Goal: Task Accomplishment & Management: Use online tool/utility

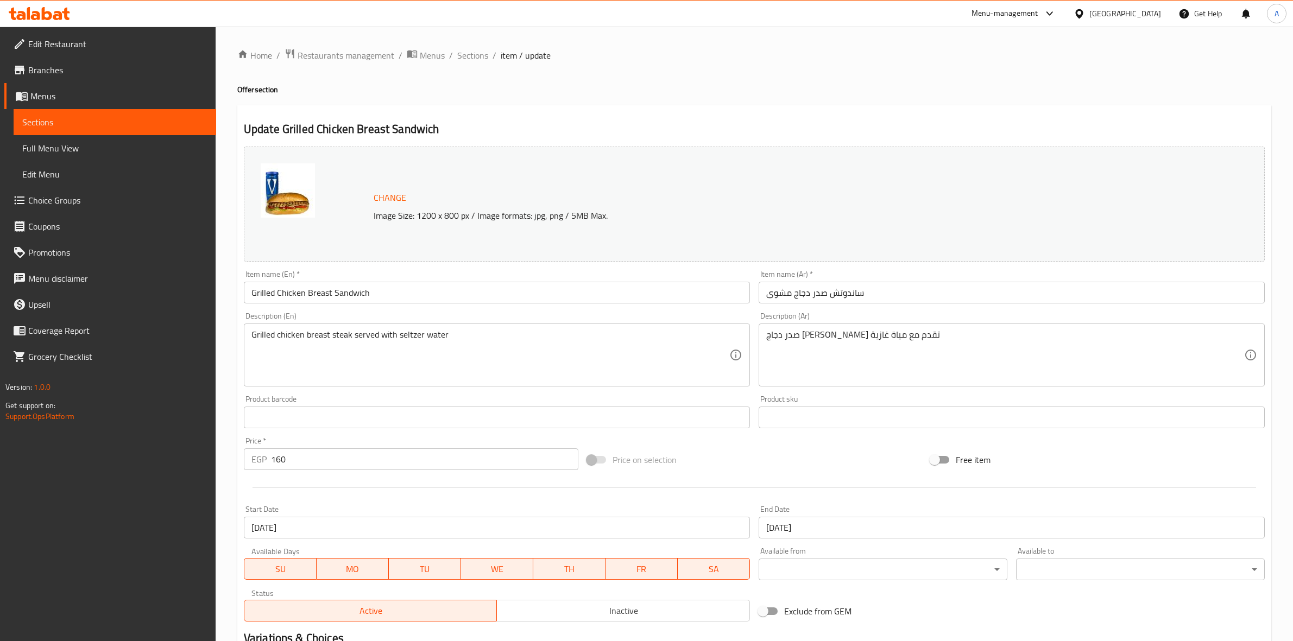
scroll to position [140, 0]
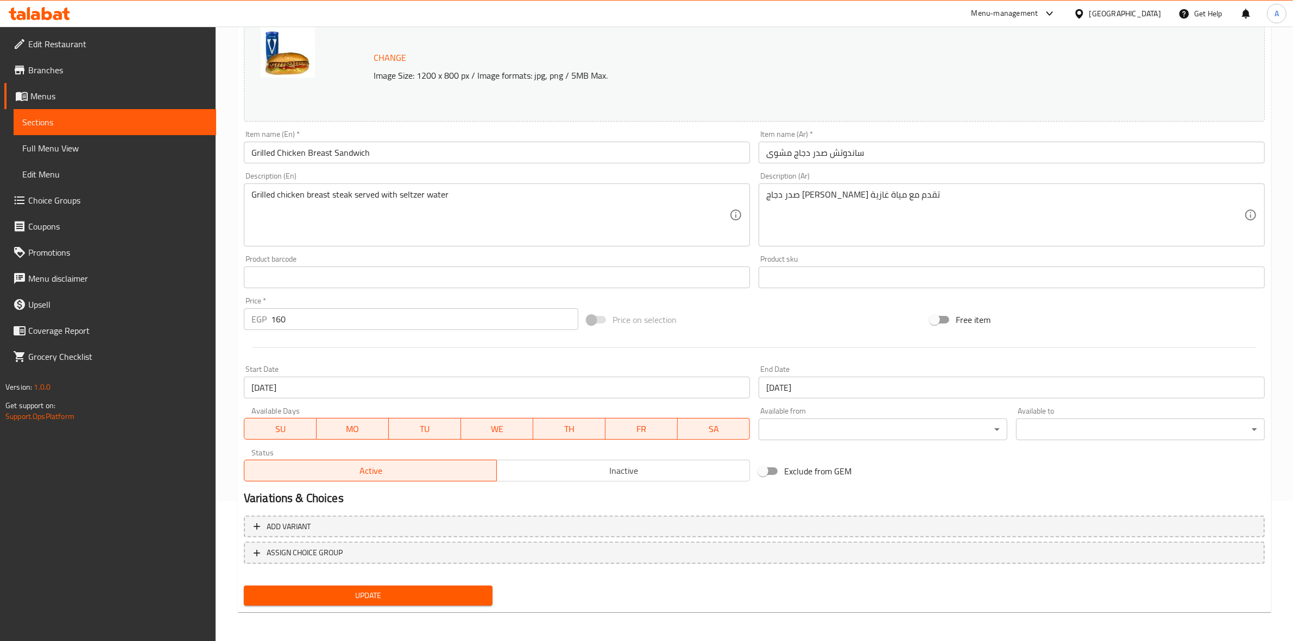
click at [615, 476] on span "Inactive" at bounding box center [623, 471] width 244 height 16
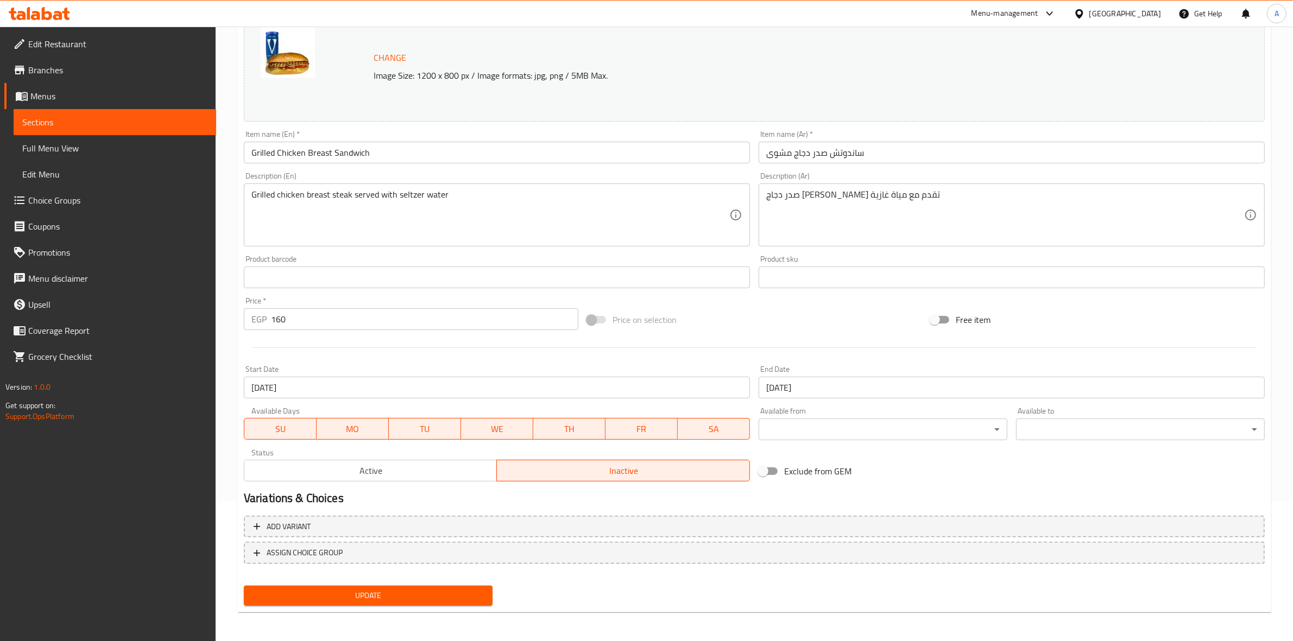
click at [373, 592] on span "Update" at bounding box center [367, 596] width 231 height 14
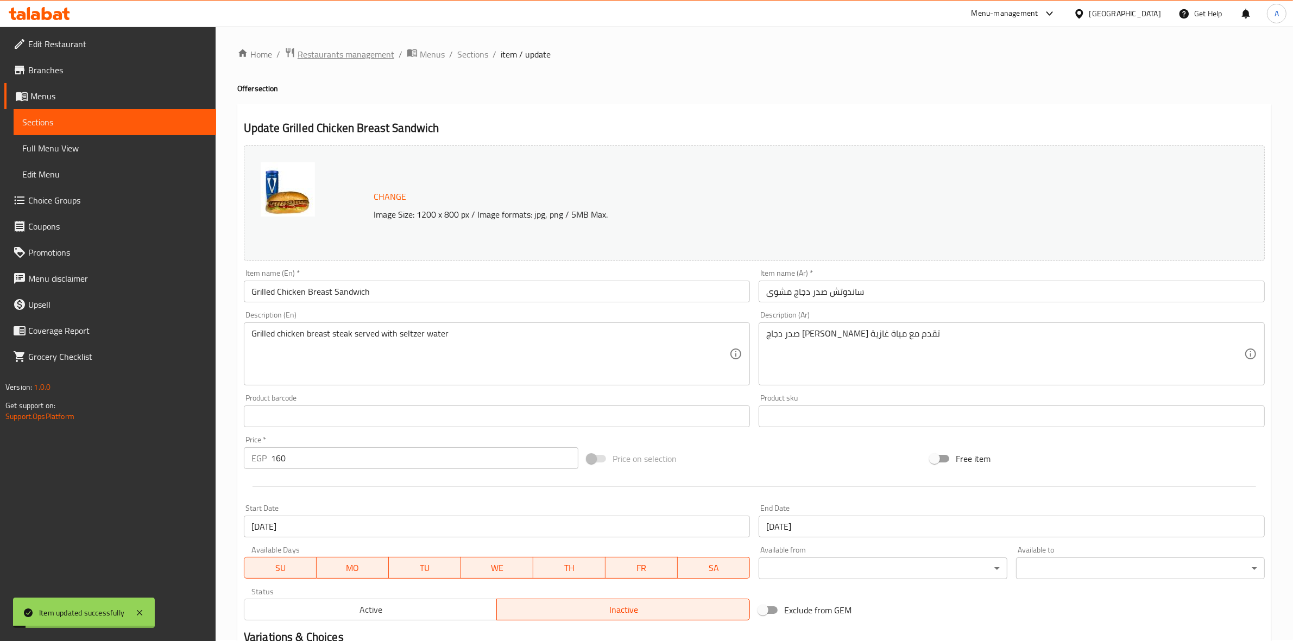
scroll to position [0, 0]
click at [484, 49] on span "Sections" at bounding box center [472, 55] width 31 height 13
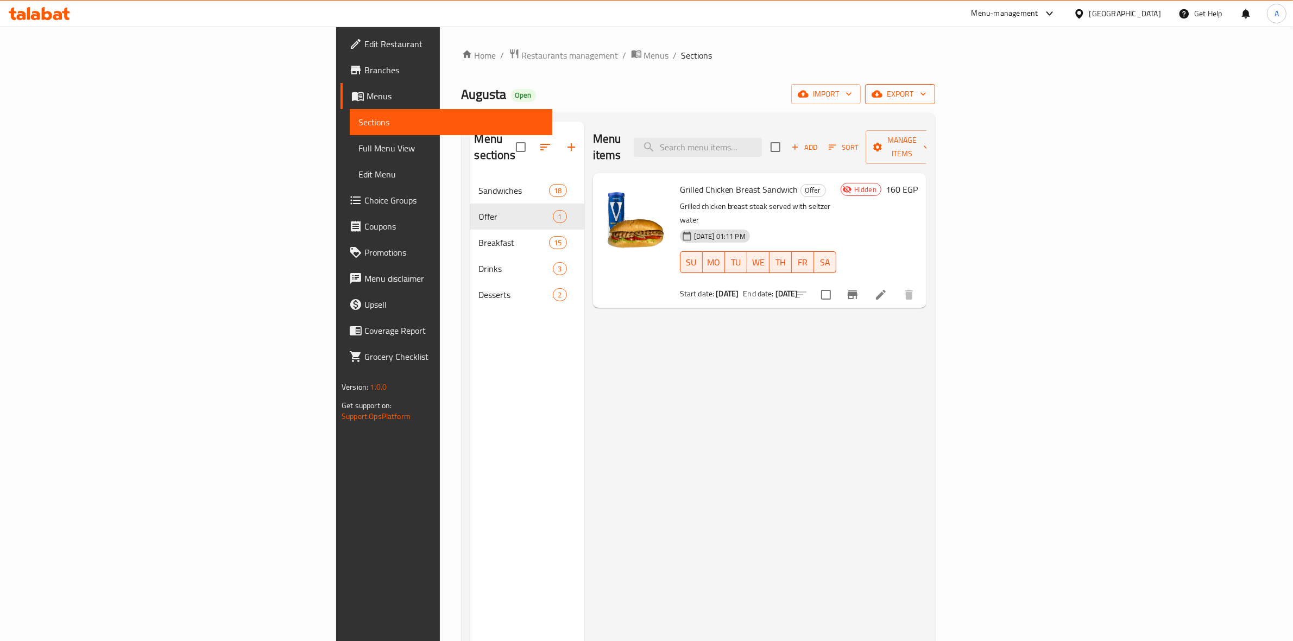
click at [926, 88] on span "export" at bounding box center [900, 94] width 53 height 14
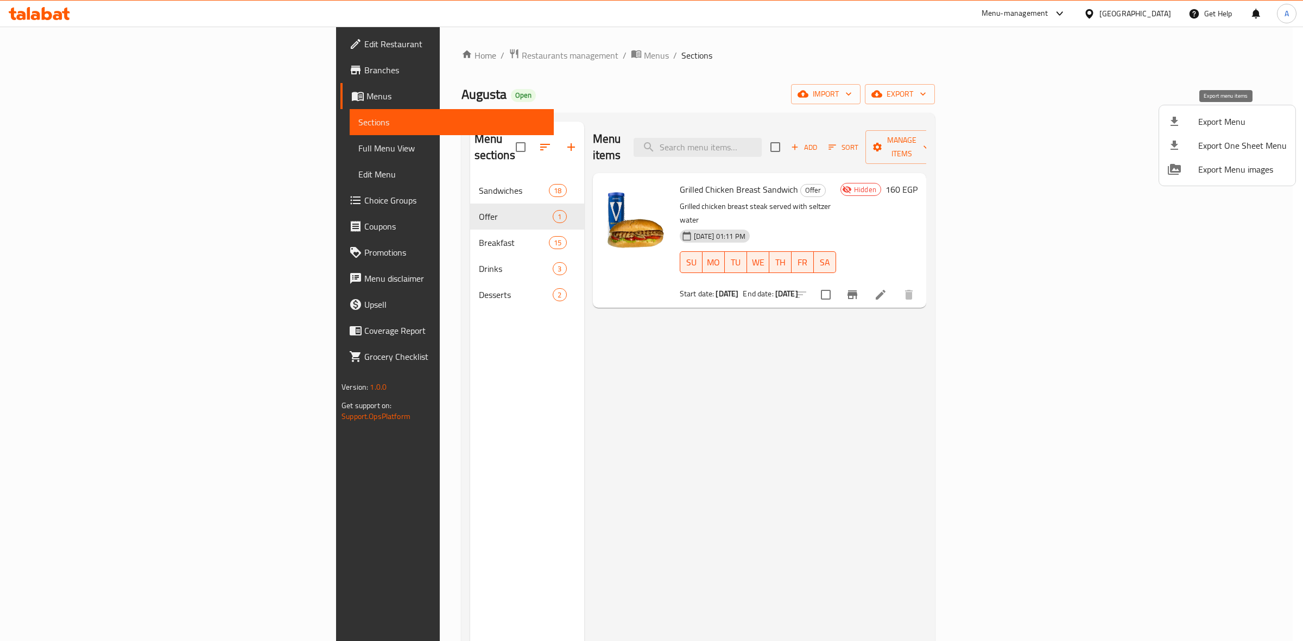
click at [1214, 121] on span "Export Menu" at bounding box center [1242, 121] width 89 height 13
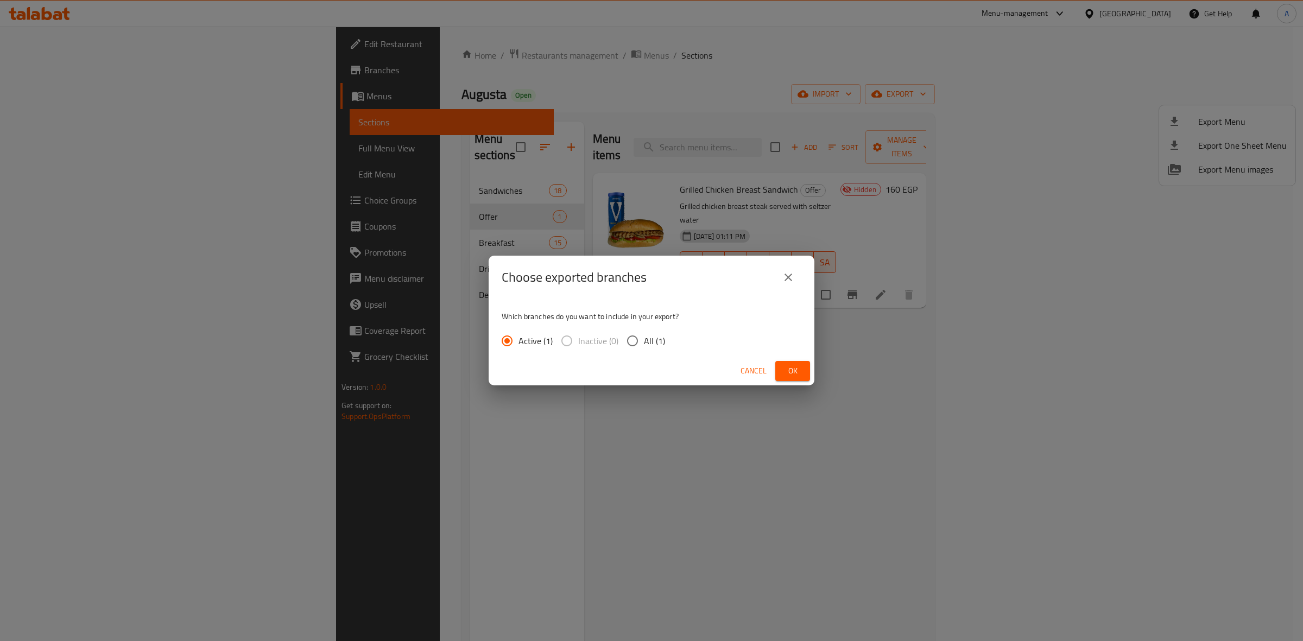
click at [638, 344] on input "All (1)" at bounding box center [632, 341] width 23 height 23
radio input "true"
click at [802, 375] on button "Ok" at bounding box center [792, 371] width 35 height 20
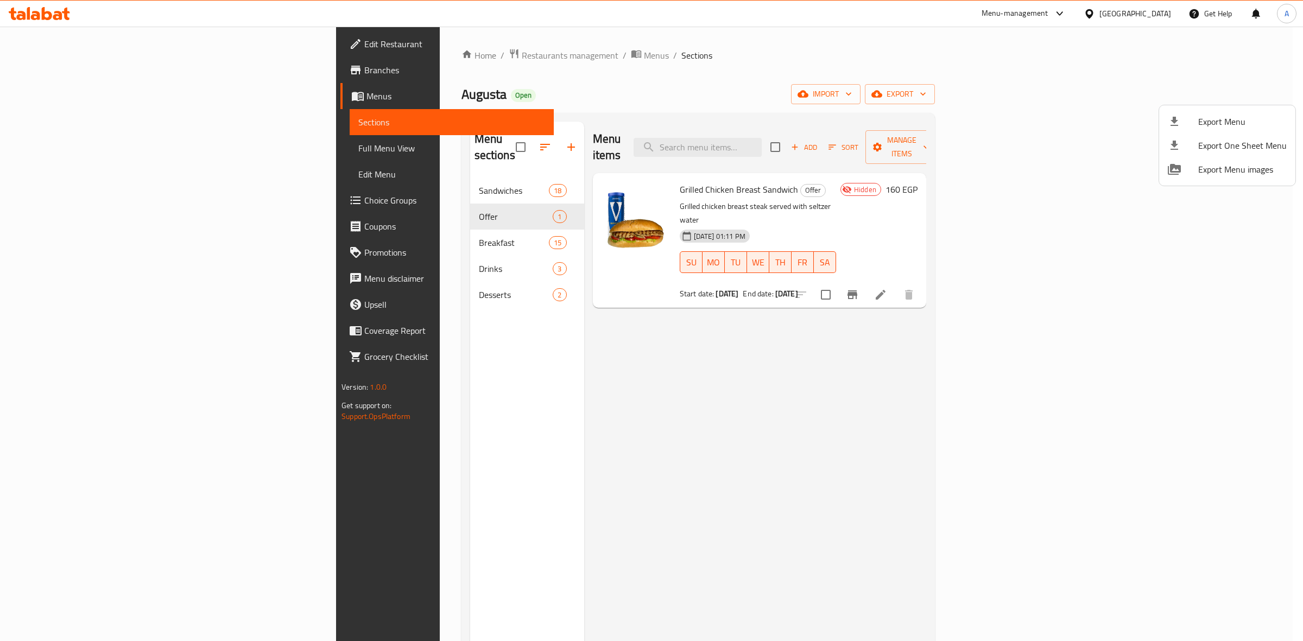
click at [1215, 266] on div at bounding box center [651, 320] width 1303 height 641
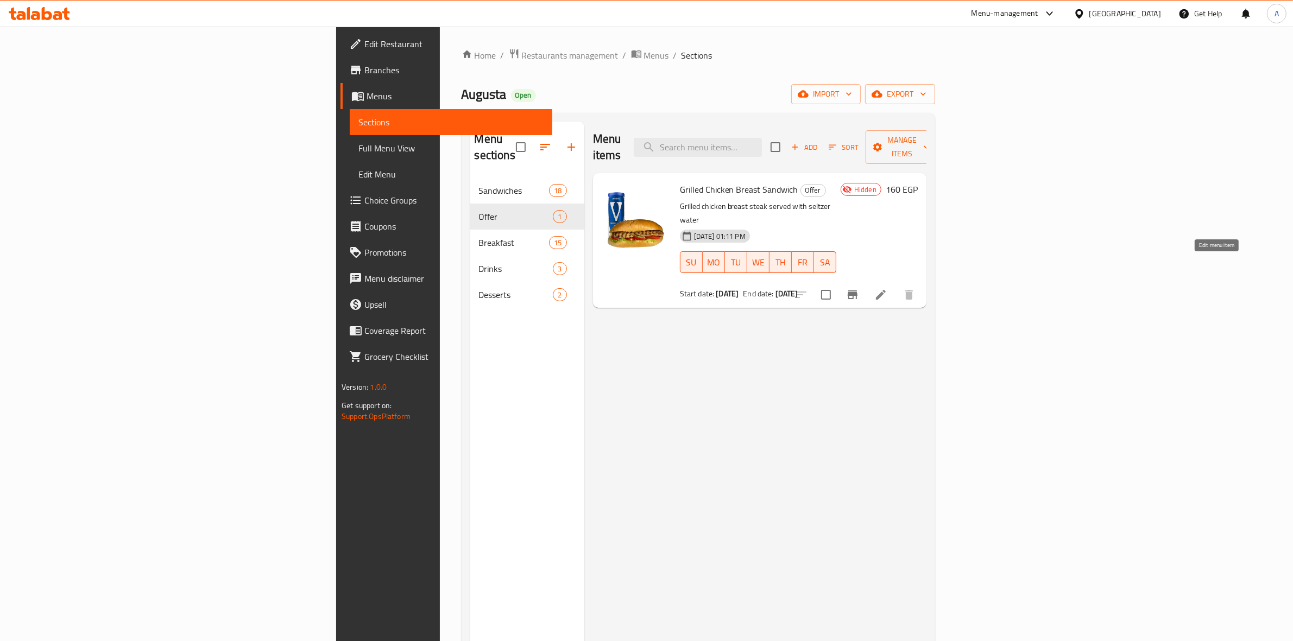
click at [886, 290] on icon at bounding box center [881, 295] width 10 height 10
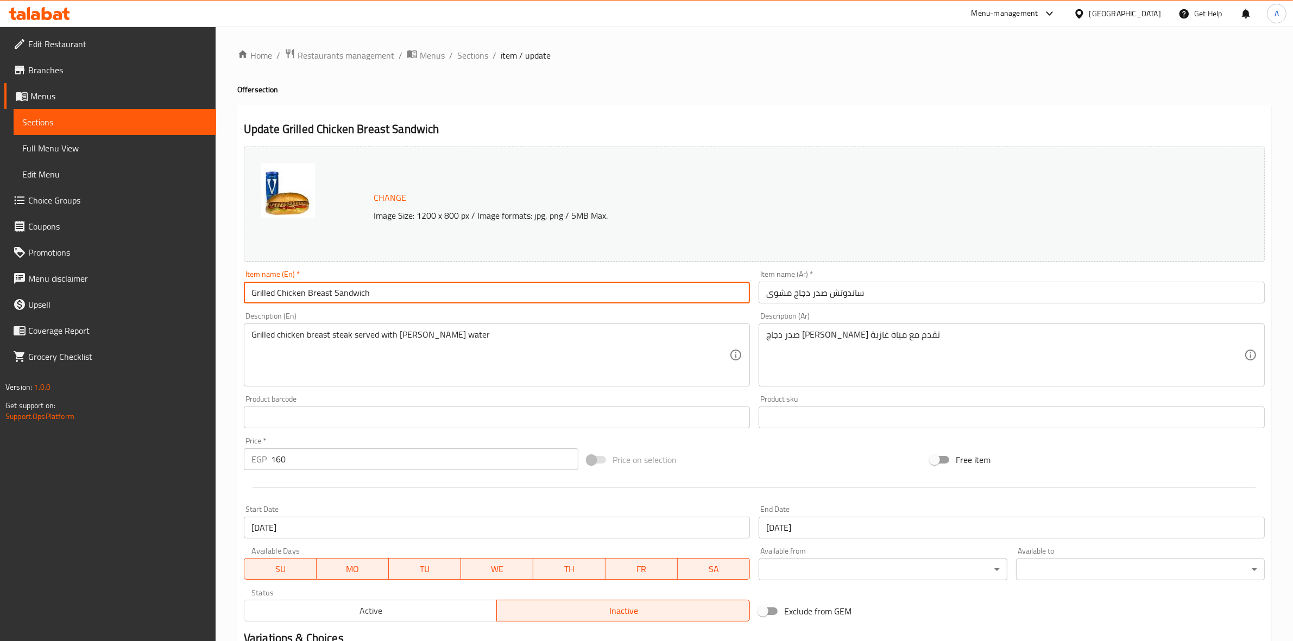
drag, startPoint x: 372, startPoint y: 292, endPoint x: 118, endPoint y: 269, distance: 255.2
click at [118, 269] on div "Edit Restaurant Branches Menus Sections Full Menu View Edit Menu Choice Groups …" at bounding box center [646, 405] width 1293 height 756
click at [462, 53] on span "Sections" at bounding box center [472, 55] width 31 height 13
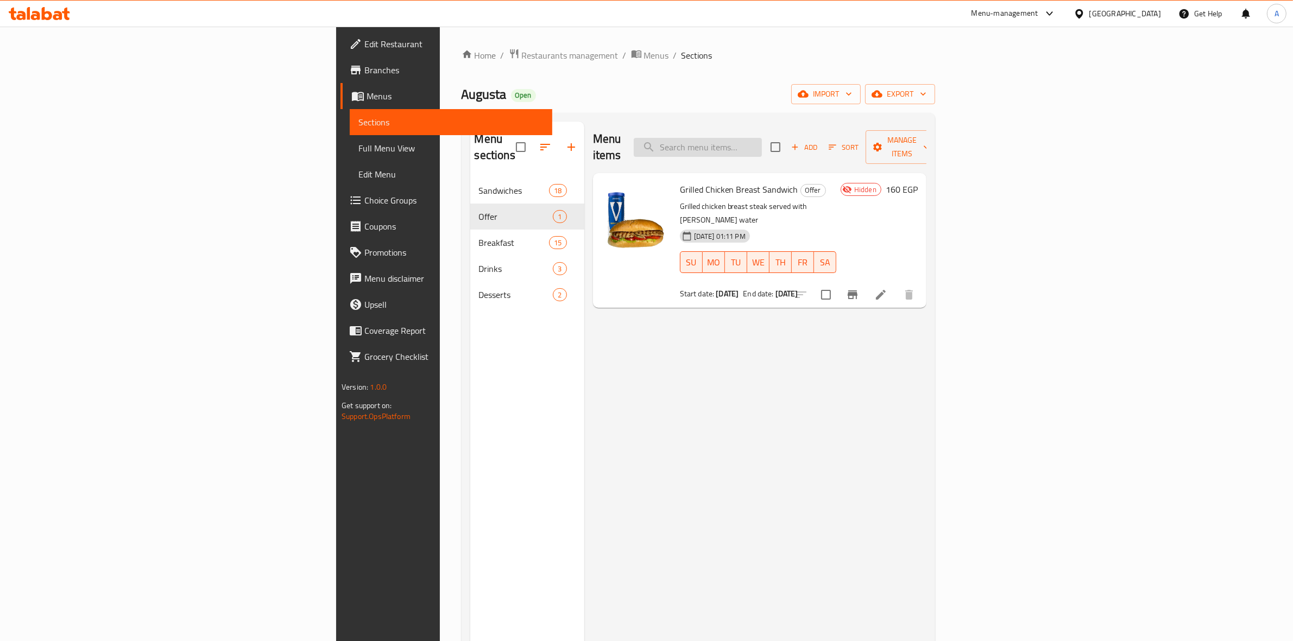
click at [762, 140] on input "search" at bounding box center [698, 147] width 128 height 19
paste input "Grilled Chicken Breast Sandwich"
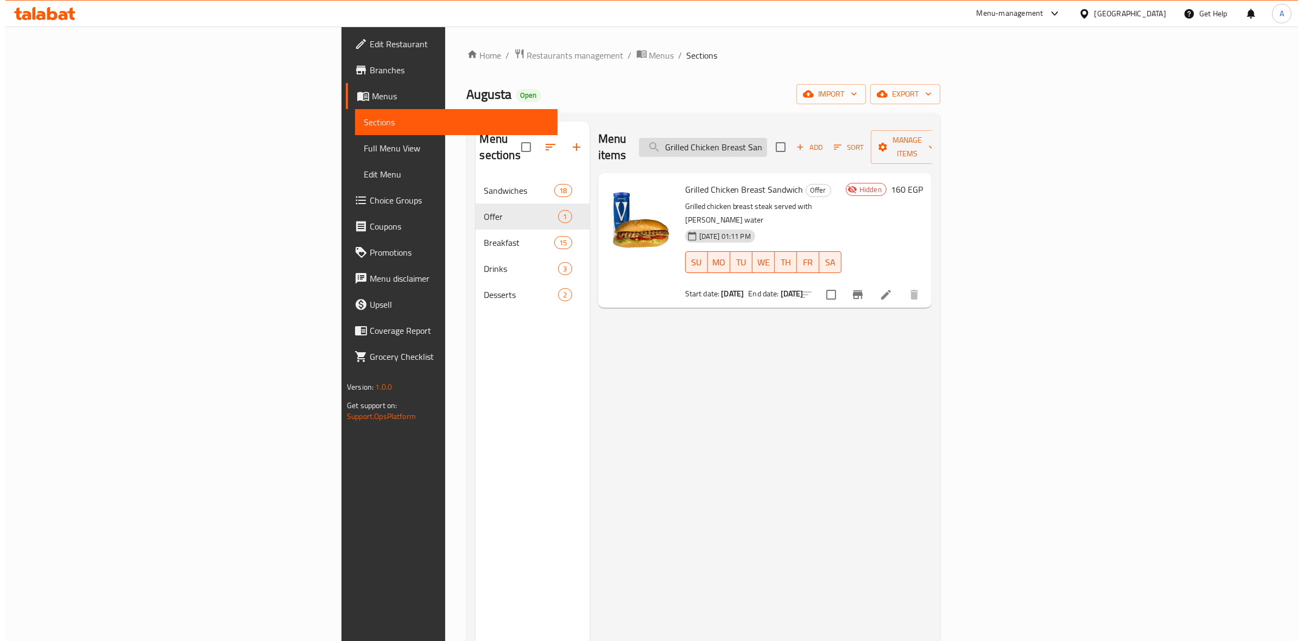
scroll to position [0, 19]
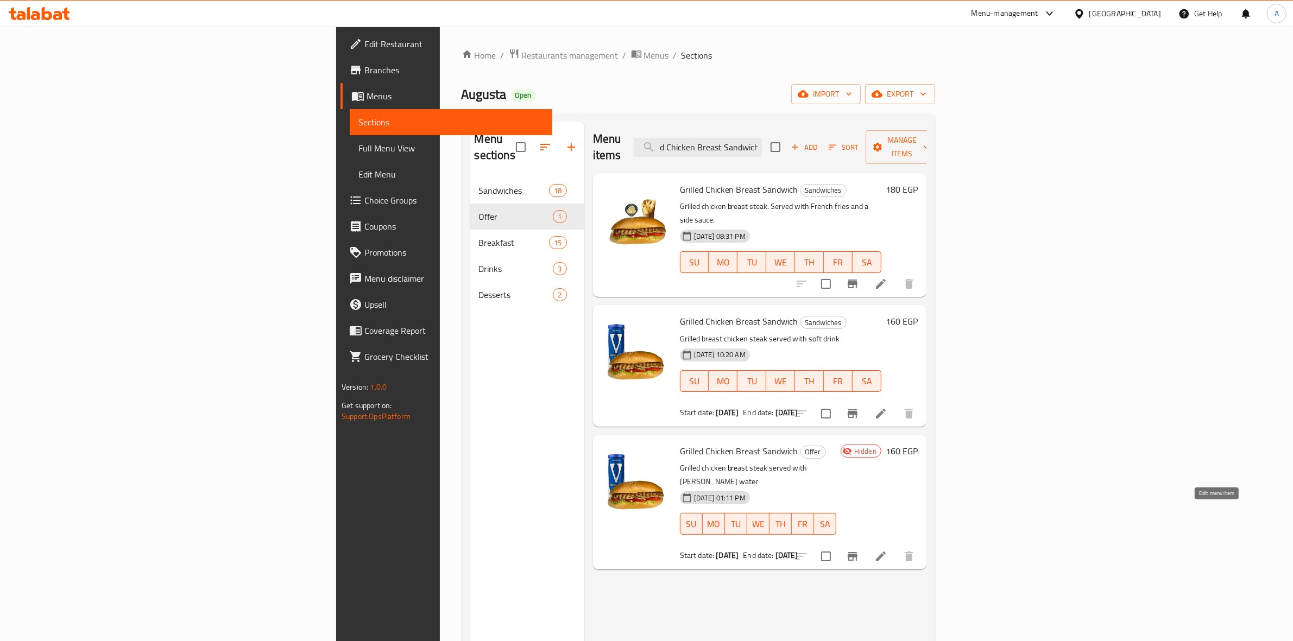
type input "Grilled Chicken Breast Sandwich"
click at [887, 550] on icon at bounding box center [880, 556] width 13 height 13
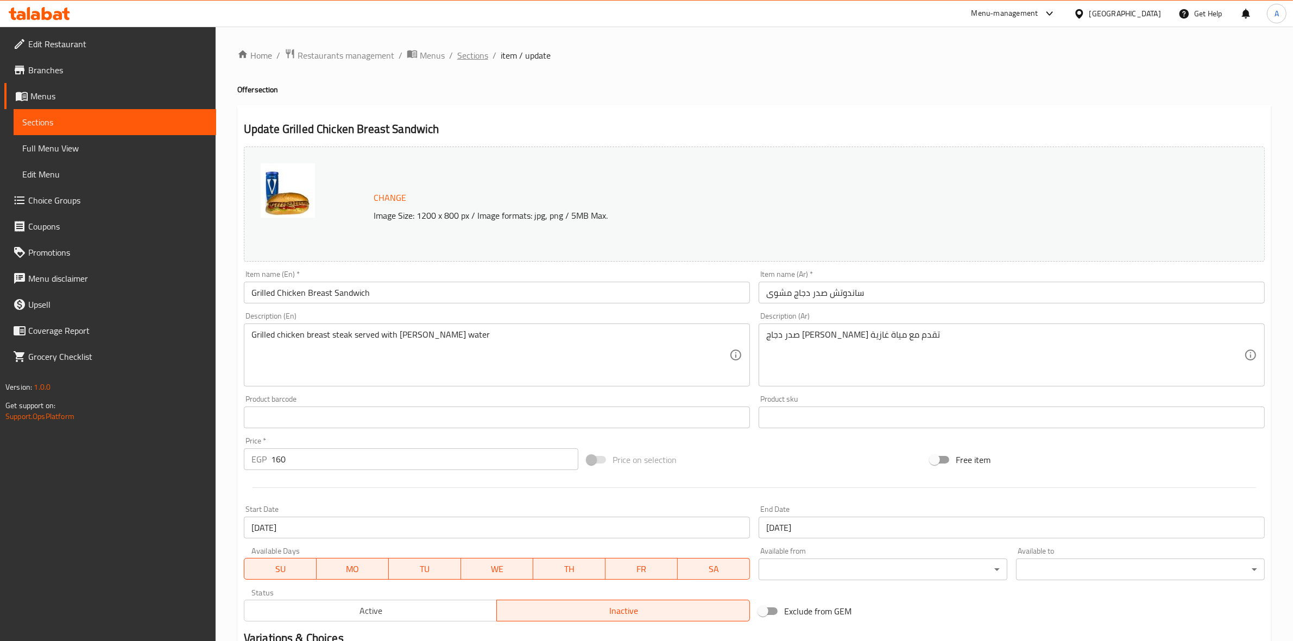
click at [466, 58] on span "Sections" at bounding box center [472, 55] width 31 height 13
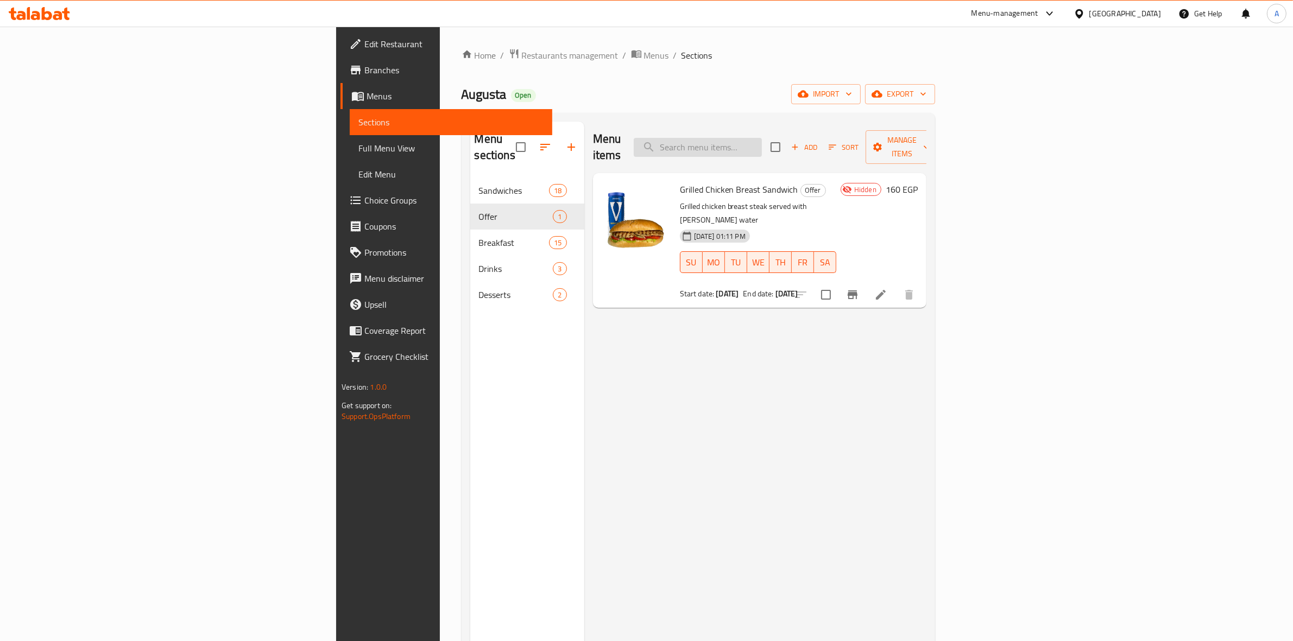
click at [762, 139] on input "search" at bounding box center [698, 147] width 128 height 19
paste input "https://portal.talabat.com/eg/p/menu-management#/restaurants/702183/menus/13026…"
type input "https://portal.talabat.com/eg/p/menu-management#/restaurants/702183/menus/13026…"
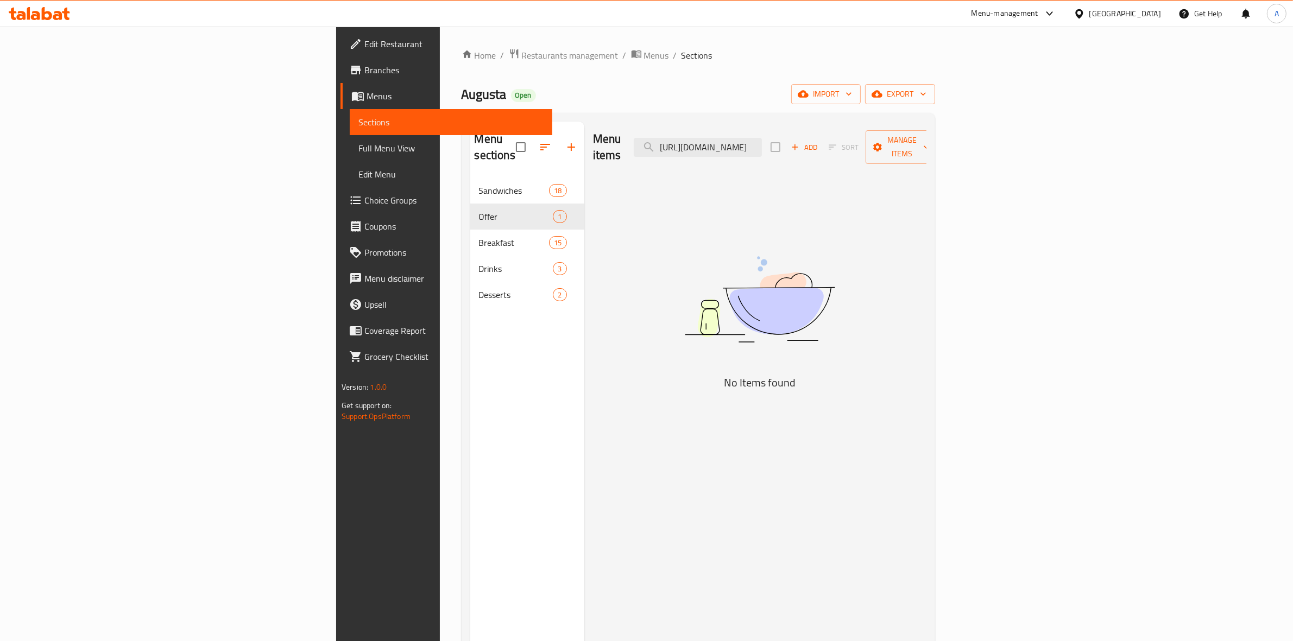
drag, startPoint x: 880, startPoint y: 139, endPoint x: 378, endPoint y: 131, distance: 501.8
click at [470, 131] on div "Menu sections Sandwiches 18 Offer 1 Breakfast 15 Drinks 3 Desserts 2 Menu items…" at bounding box center [698, 442] width 456 height 641
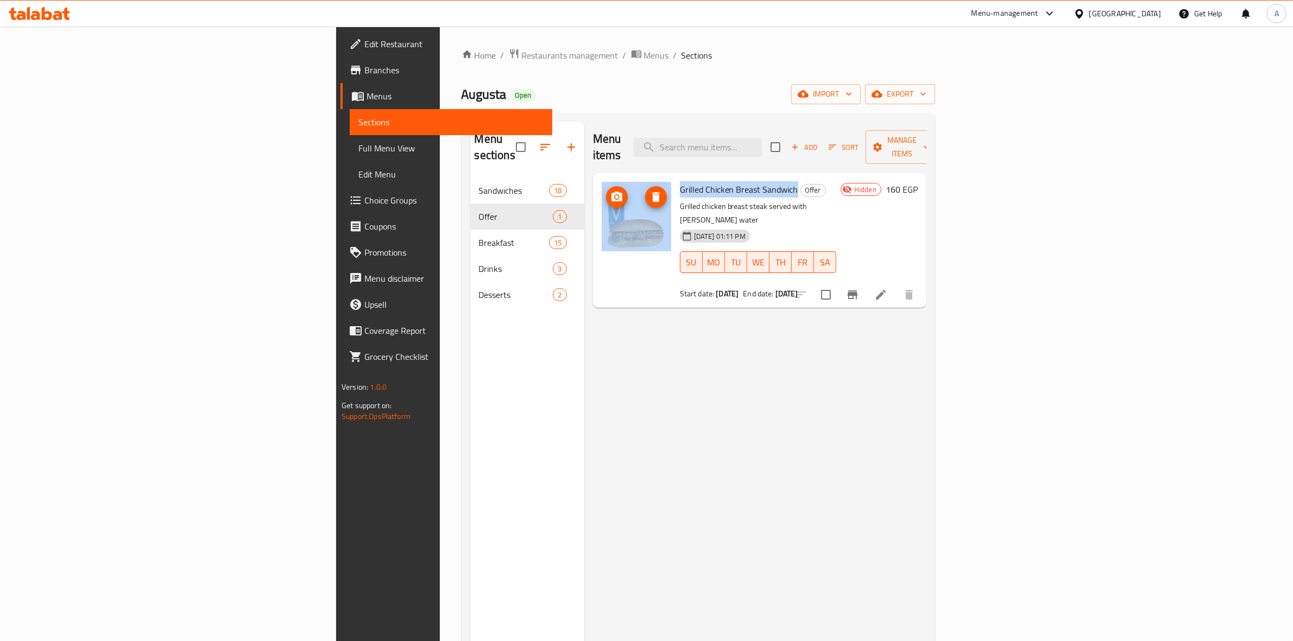
drag, startPoint x: 712, startPoint y: 174, endPoint x: 579, endPoint y: 174, distance: 132.5
click at [597, 178] on div "Grilled Chicken Breast Sandwich Offer Grilled chicken breast steak served with …" at bounding box center [759, 241] width 325 height 126
copy div "Grilled Chicken Breast Sandwich"
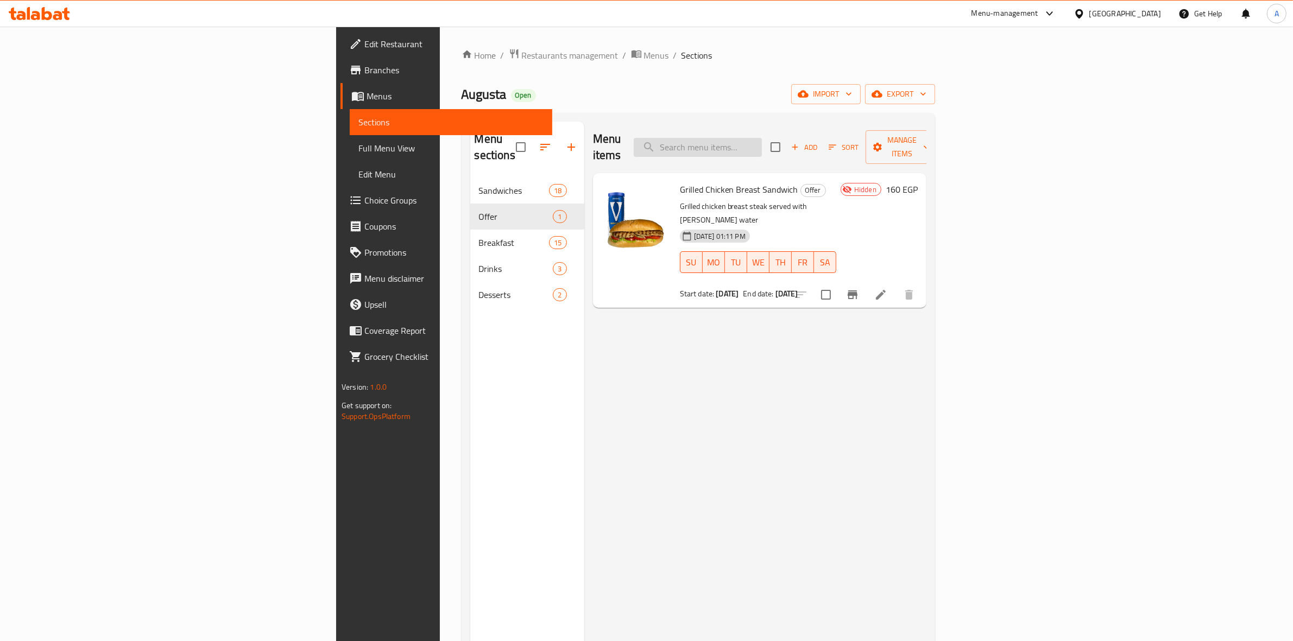
click at [762, 140] on input "search" at bounding box center [698, 147] width 128 height 19
paste input "Grilled Chicken Breast Sandwich Grilled Chicken Breast Sandwich"
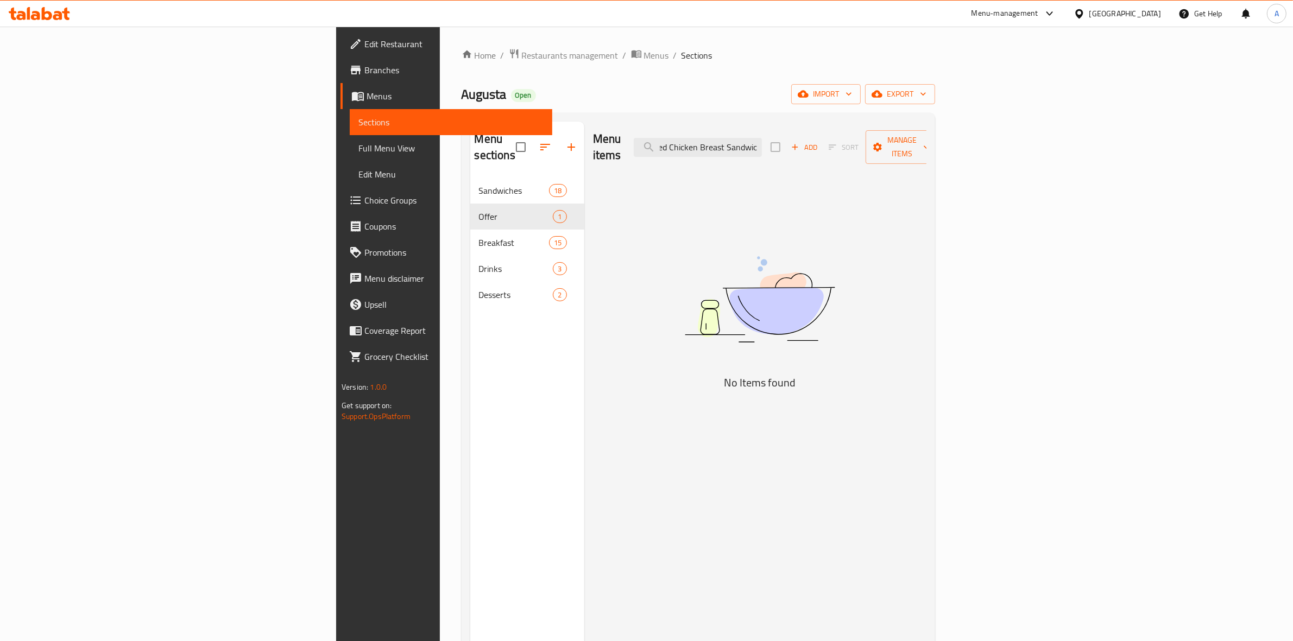
scroll to position [0, 139]
drag, startPoint x: 877, startPoint y: 140, endPoint x: 934, endPoint y: 140, distance: 57.6
click at [926, 140] on div "Menu items Grilled Chicken Breast Sandwich Grilled Chicken Breast Sandwich Add …" at bounding box center [759, 148] width 333 height 52
drag, startPoint x: 870, startPoint y: 140, endPoint x: 1278, endPoint y: 158, distance: 407.6
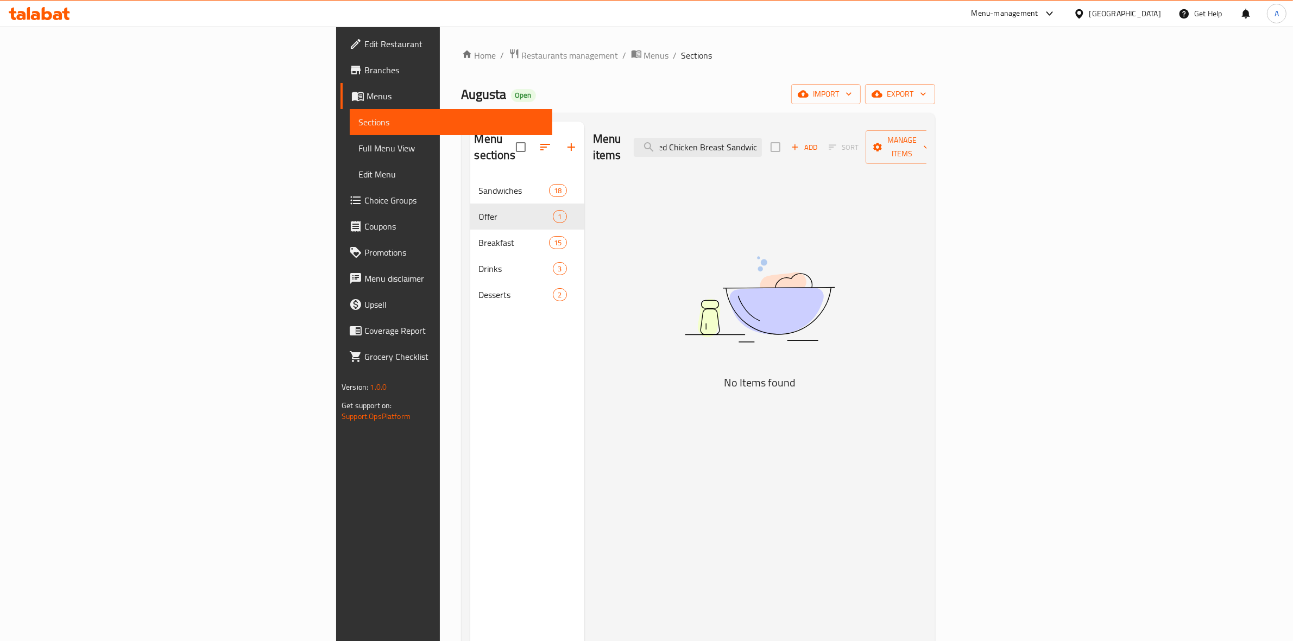
click at [957, 158] on div "Home / Restaurants management / Menus / Sections Augusta Open import export Men…" at bounding box center [698, 410] width 517 height 767
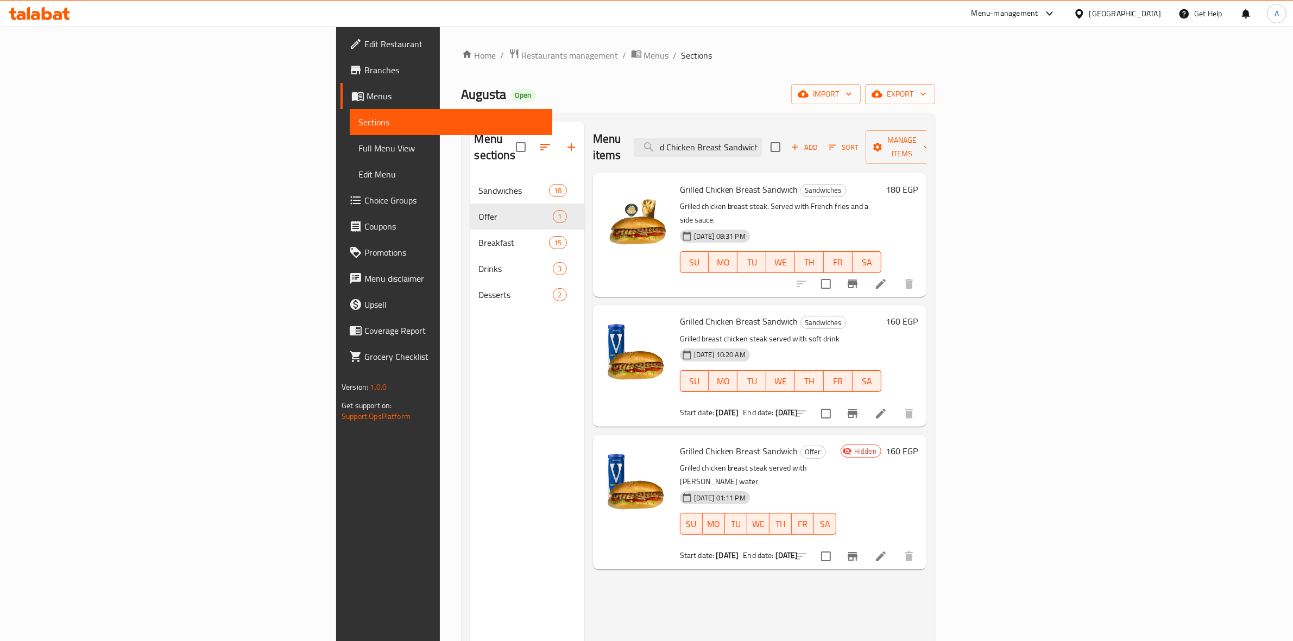
type input "Grilled Chicken Breast Sandwich"
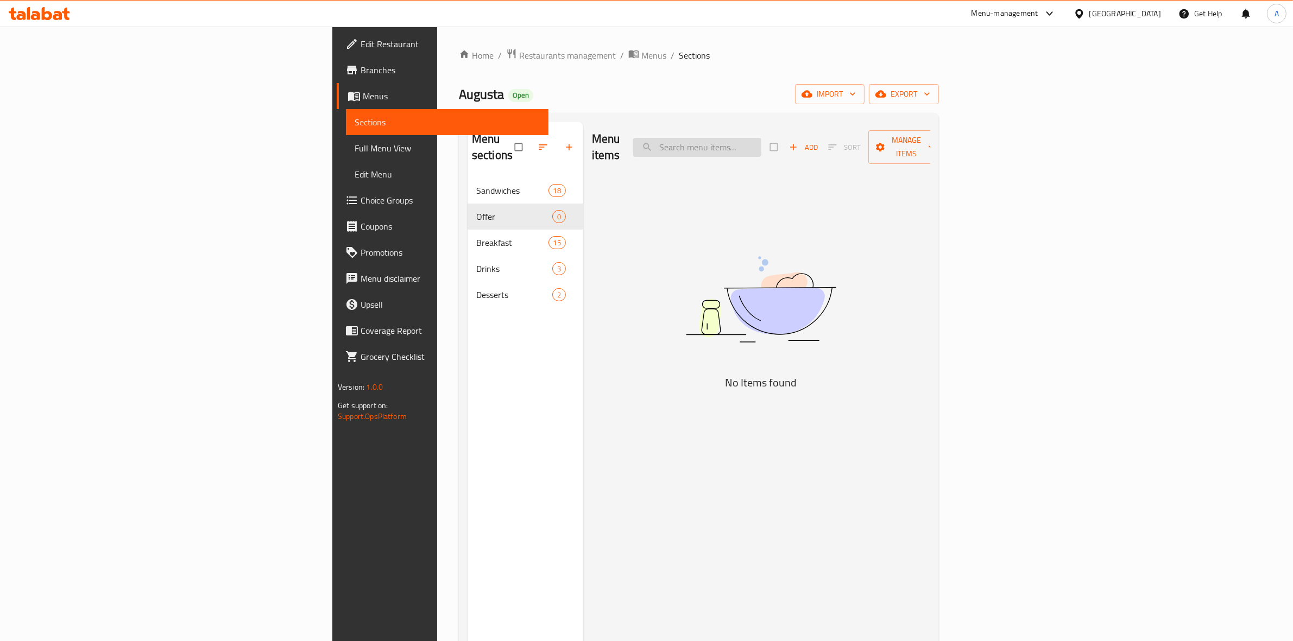
click at [761, 142] on input "search" at bounding box center [697, 147] width 128 height 19
paste input "Grilled Chicken Breast Sandwich Grilled Chicken Breast Sandwich"
drag, startPoint x: 877, startPoint y: 142, endPoint x: 811, endPoint y: 153, distance: 67.0
click at [811, 153] on div "Menu items Grilled Chicken Breast Sandwich Grilled Chicken Breast Sandwich Add …" at bounding box center [761, 148] width 338 height 52
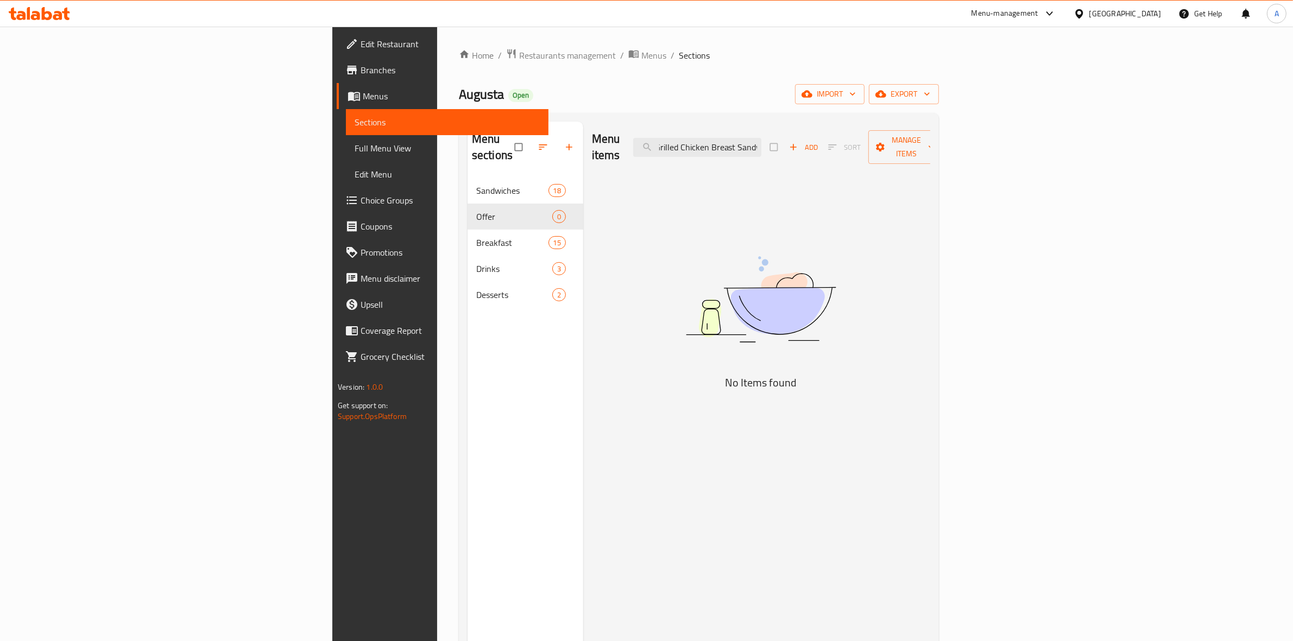
scroll to position [0, 0]
click at [867, 196] on div "Menu items Grilled Chicken Breast Sandwich Add Sort Manage items No Items found" at bounding box center [756, 442] width 347 height 641
click at [761, 138] on input "Grilled Chicken Breast Sandwich" at bounding box center [697, 147] width 128 height 19
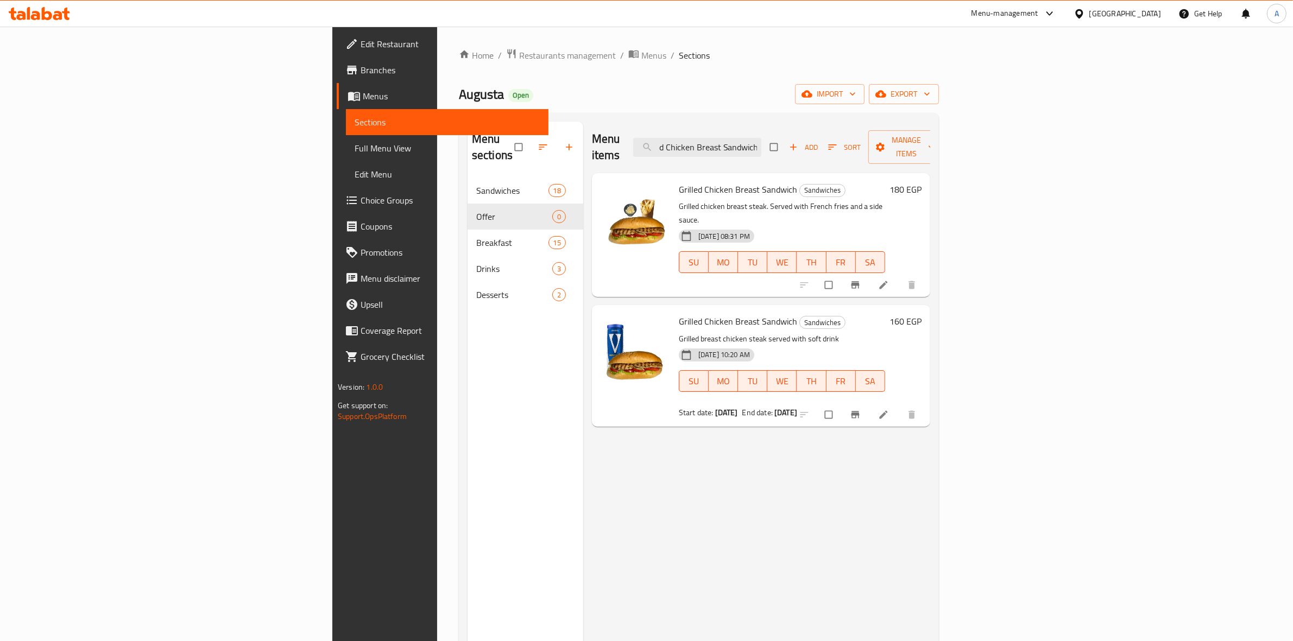
type input "Grilled Chicken Breast Sandwich"
click at [930, 495] on div "Menu items Grilled Chicken Breast Sandwich Add Sort Manage items Grilled Chicke…" at bounding box center [756, 442] width 347 height 641
click at [930, 93] on span "export" at bounding box center [903, 94] width 53 height 14
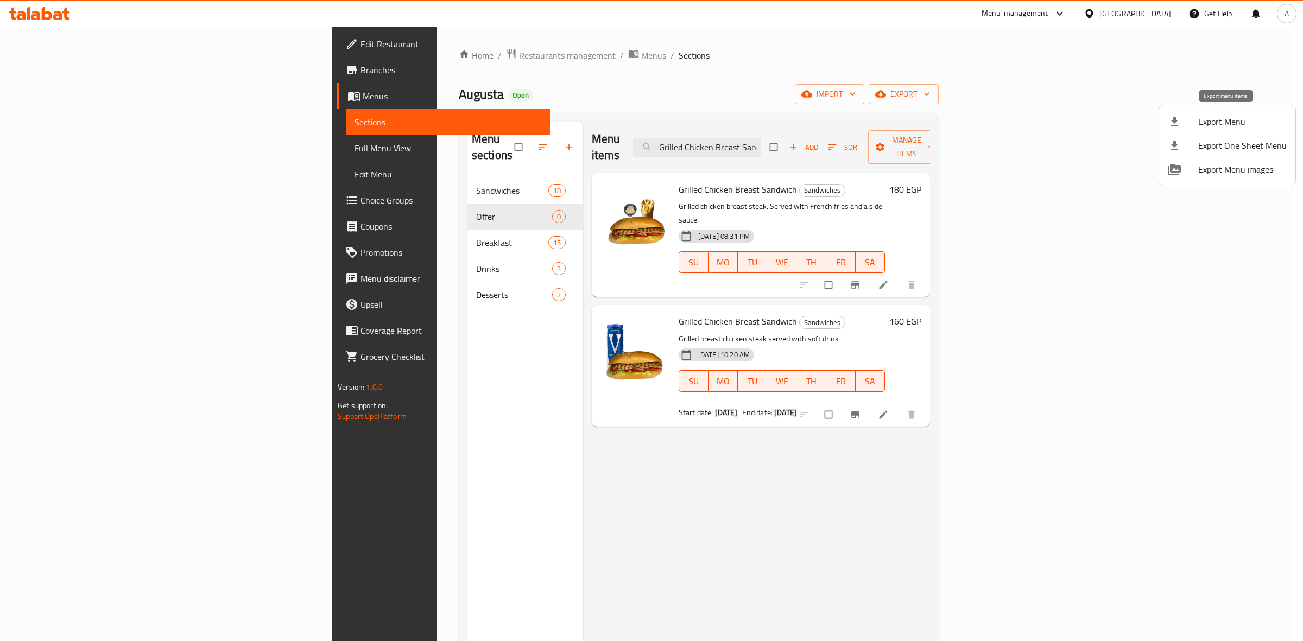
click at [1209, 127] on span "Export Menu" at bounding box center [1242, 121] width 89 height 13
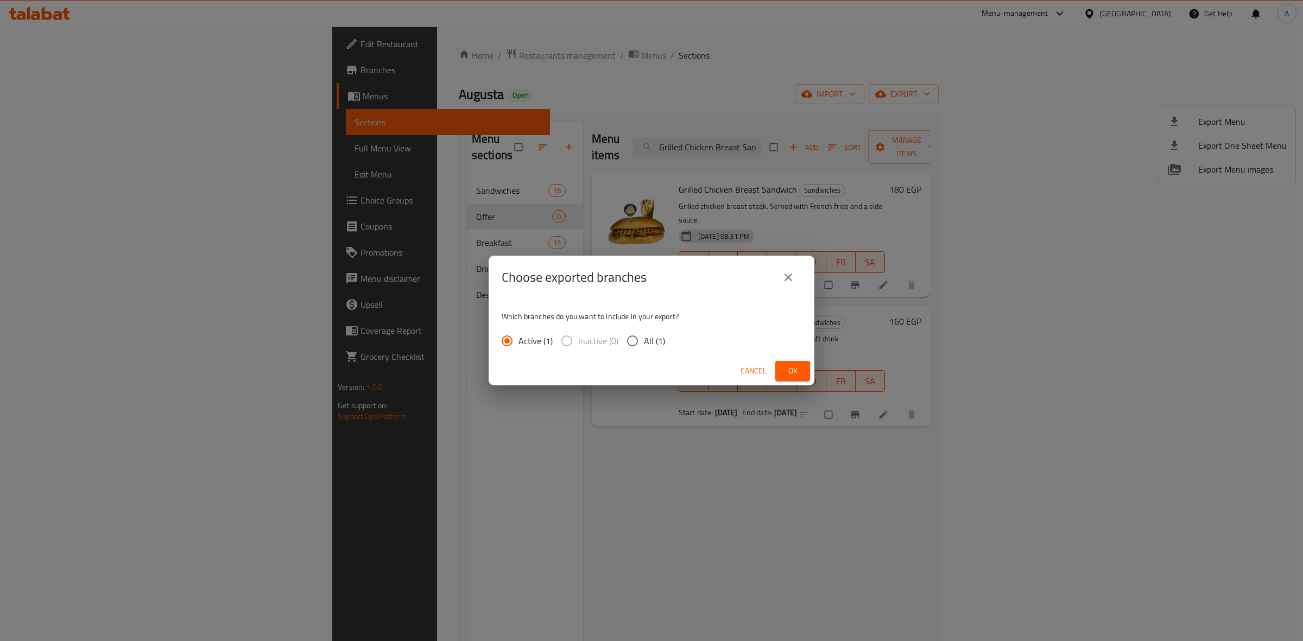
click at [657, 343] on span "All (1)" at bounding box center [654, 340] width 21 height 13
click at [644, 343] on input "All (1)" at bounding box center [632, 341] width 23 height 23
radio input "true"
click at [793, 373] on span "Ok" at bounding box center [792, 371] width 17 height 14
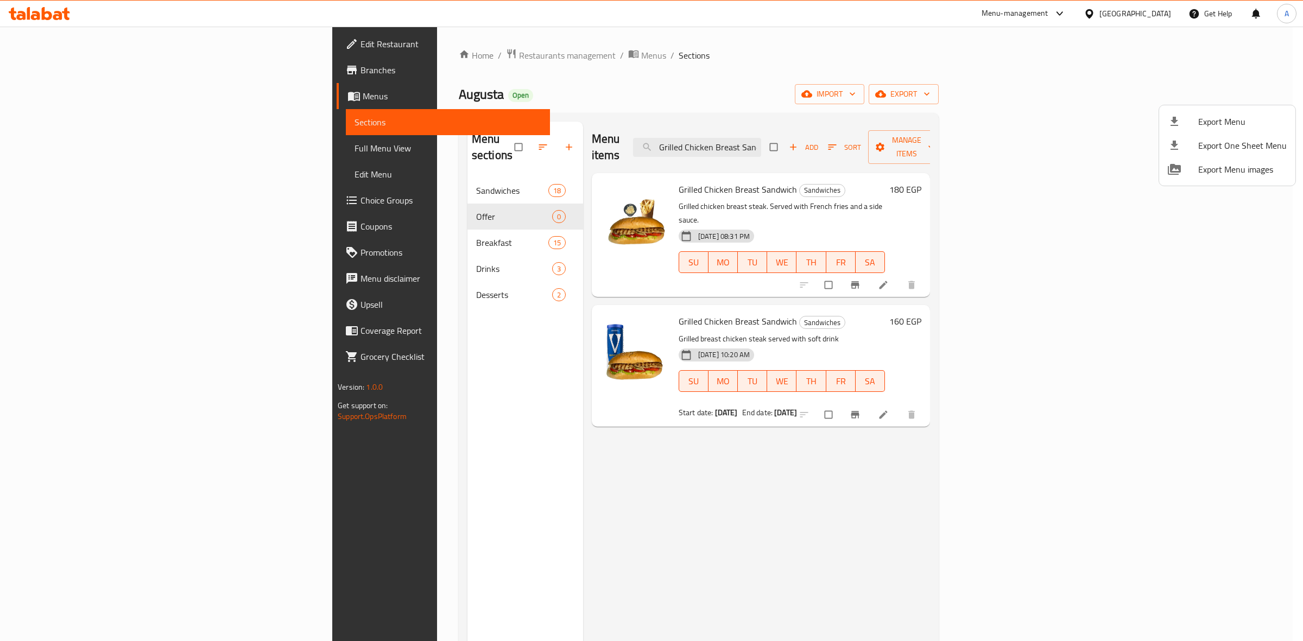
click at [28, 15] on div at bounding box center [651, 320] width 1303 height 641
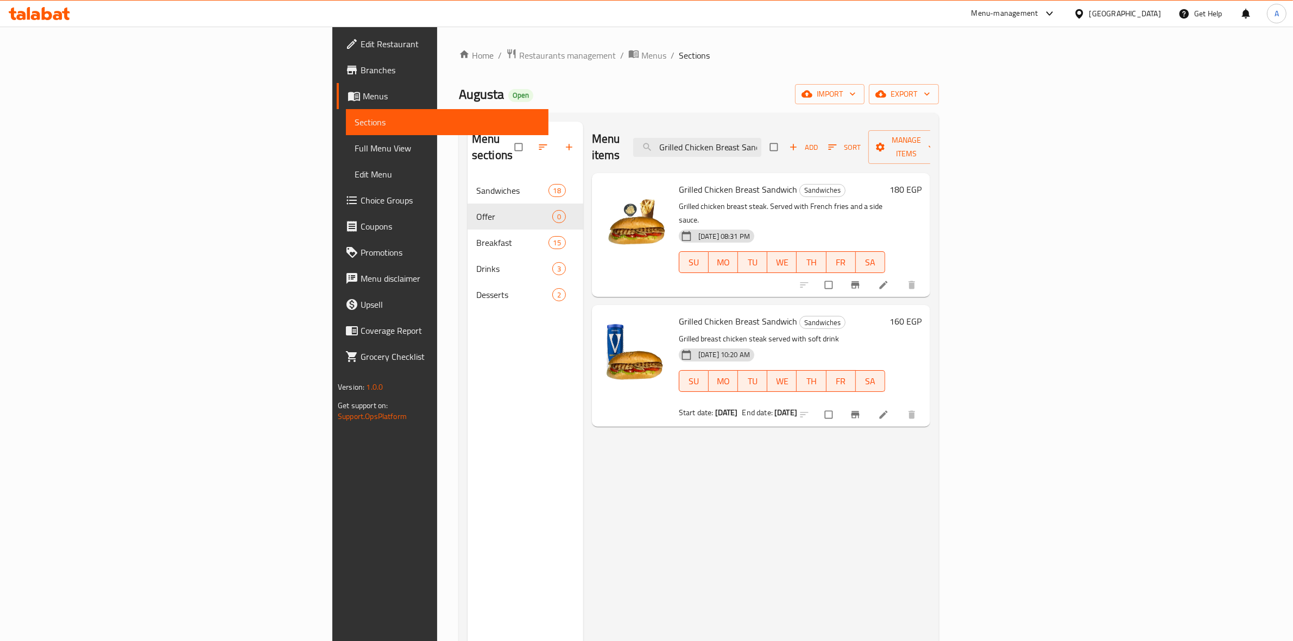
click at [36, 11] on icon at bounding box center [35, 15] width 9 height 9
